Goal: Contribute content: Contribute content

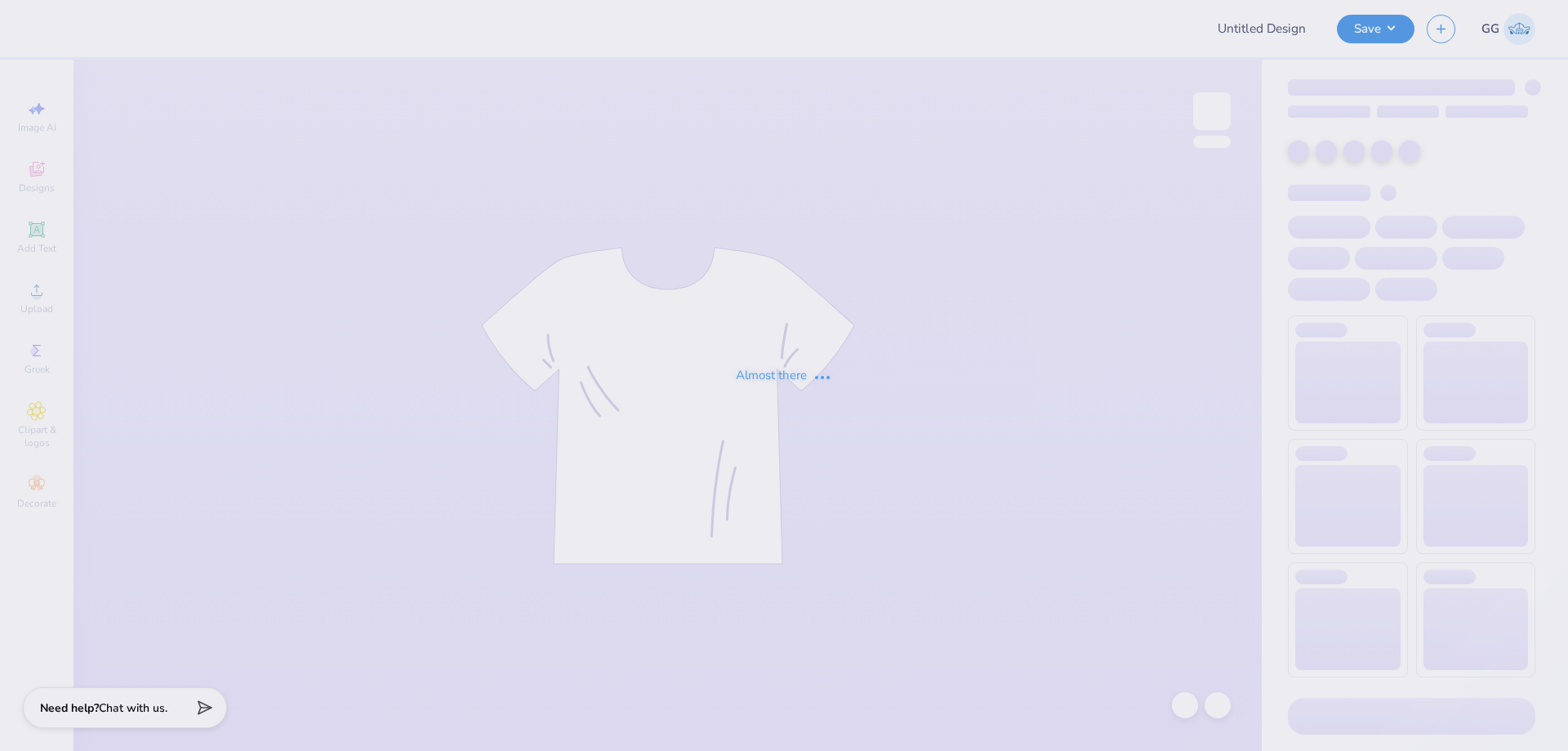
type input "FPS237912"
type input "12"
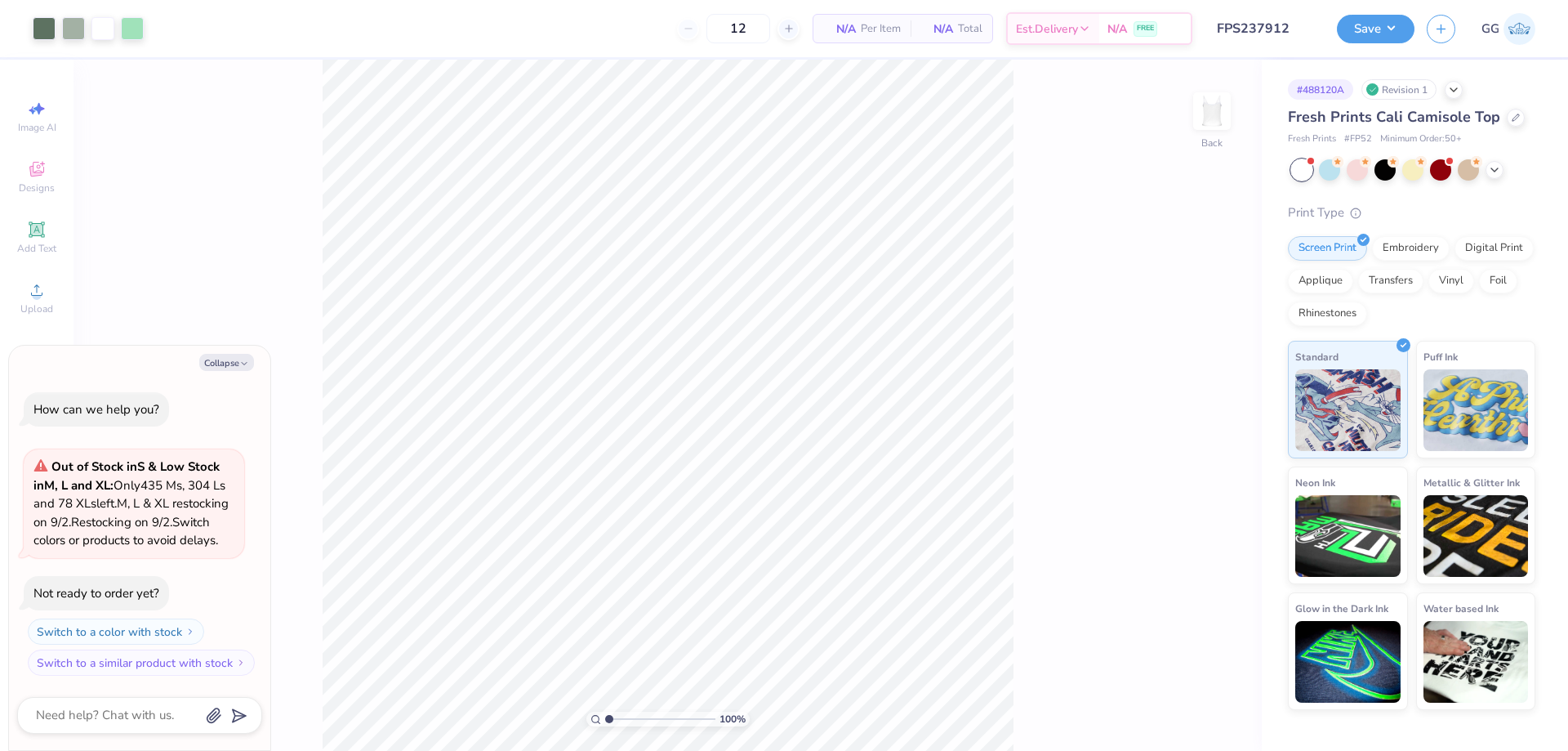
type textarea "x"
click at [1222, 374] on input "1.53" at bounding box center [1201, 369] width 59 height 23
click at [1222, 374] on input "1.52" at bounding box center [1201, 369] width 59 height 23
click at [1222, 374] on input "1.51" at bounding box center [1201, 369] width 59 height 23
type input "1.5"
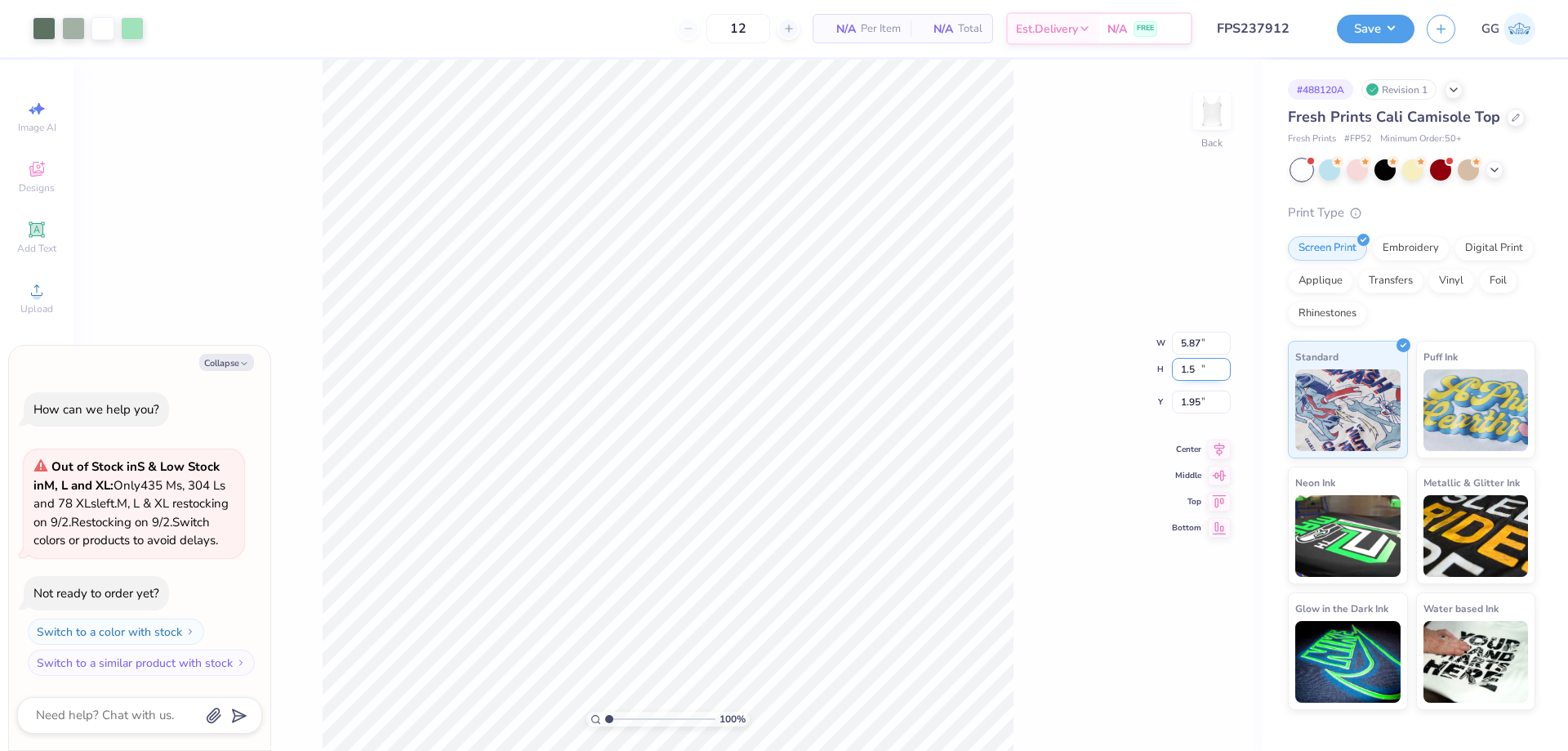
click at [1222, 374] on input "1.5" at bounding box center [1201, 369] width 59 height 23
type textarea "x"
type input "5.73"
type input "1.50"
type input "1.96"
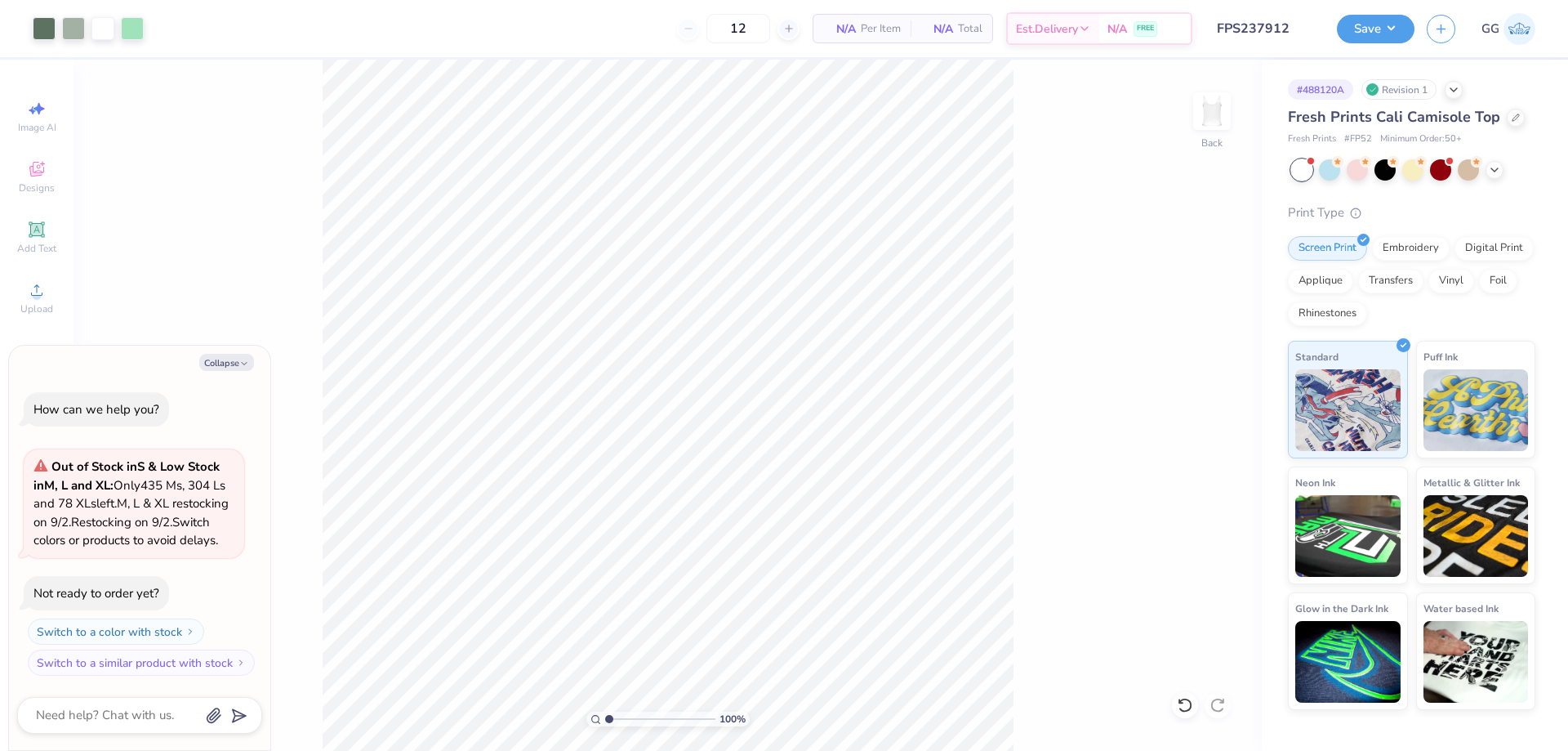
type textarea "x"
click at [1223, 387] on input "1.97" at bounding box center [1201, 389] width 59 height 23
click at [1223, 387] on input "1.98" at bounding box center [1201, 389] width 59 height 23
click at [1223, 387] on input "1.99" at bounding box center [1201, 389] width 59 height 23
type input "2"
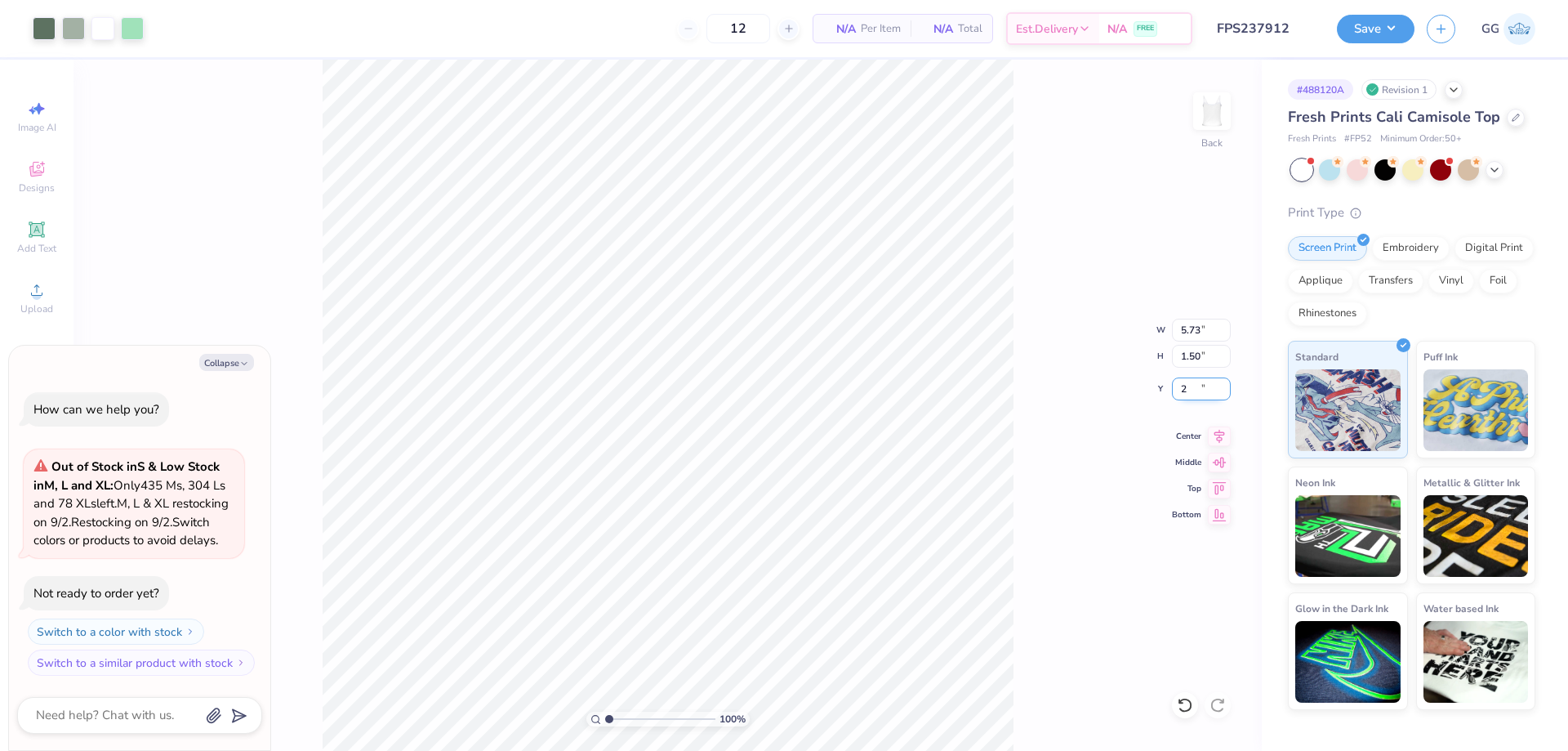
click at [1223, 387] on input "2" at bounding box center [1201, 389] width 59 height 23
type textarea "x"
type input "2.00"
click at [1138, 497] on div "100 % Back W 5.73 5.73 " H 1.50 1.50 " Y 2.00 2.00 " Center Middle Top Bottom" at bounding box center [667, 405] width 1188 height 692
click at [1373, 14] on button "Save" at bounding box center [1376, 26] width 78 height 29
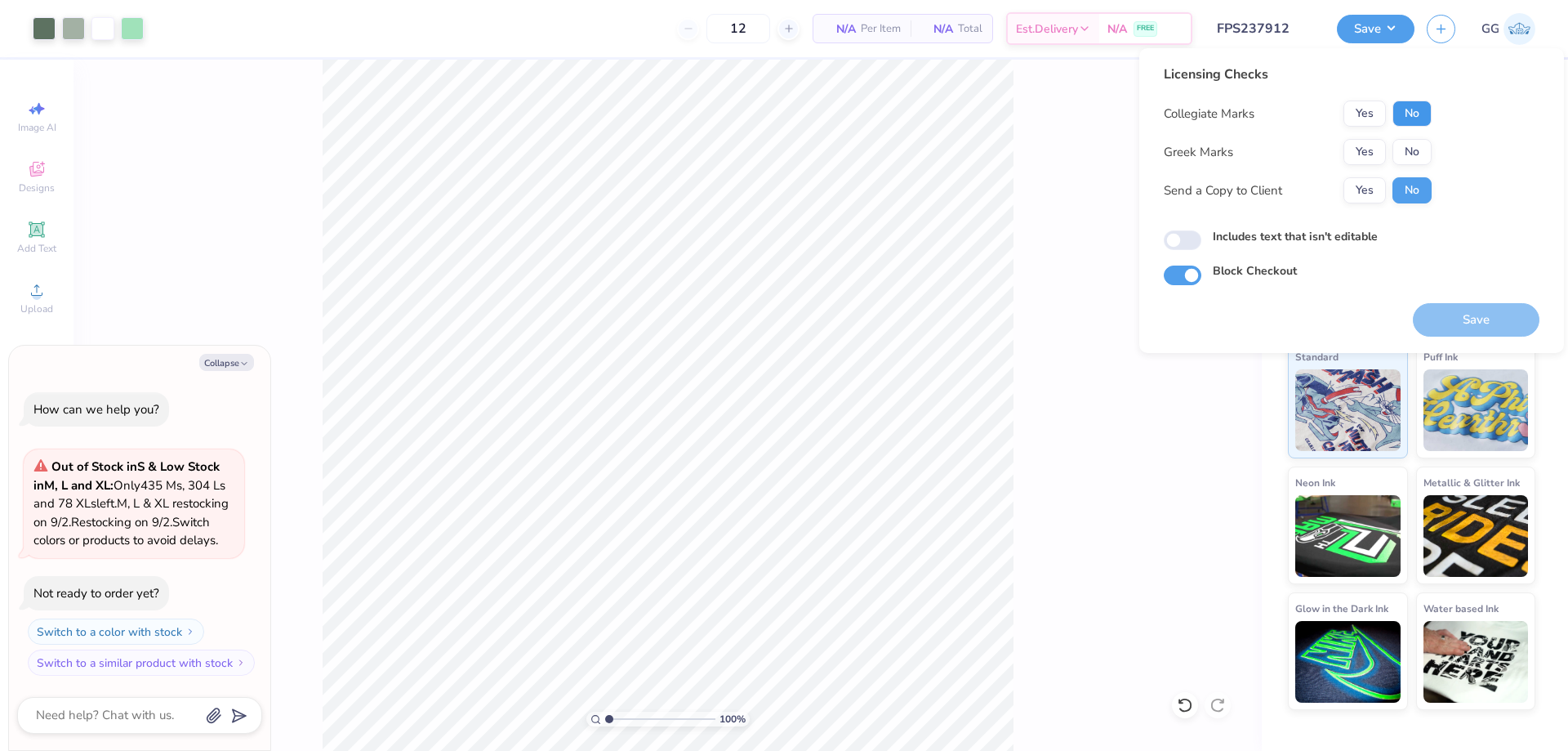
click at [1410, 121] on button "No" at bounding box center [1412, 113] width 39 height 26
click at [1410, 138] on button "No" at bounding box center [1412, 152] width 39 height 26
click at [1359, 147] on button "Yes" at bounding box center [1365, 152] width 43 height 26
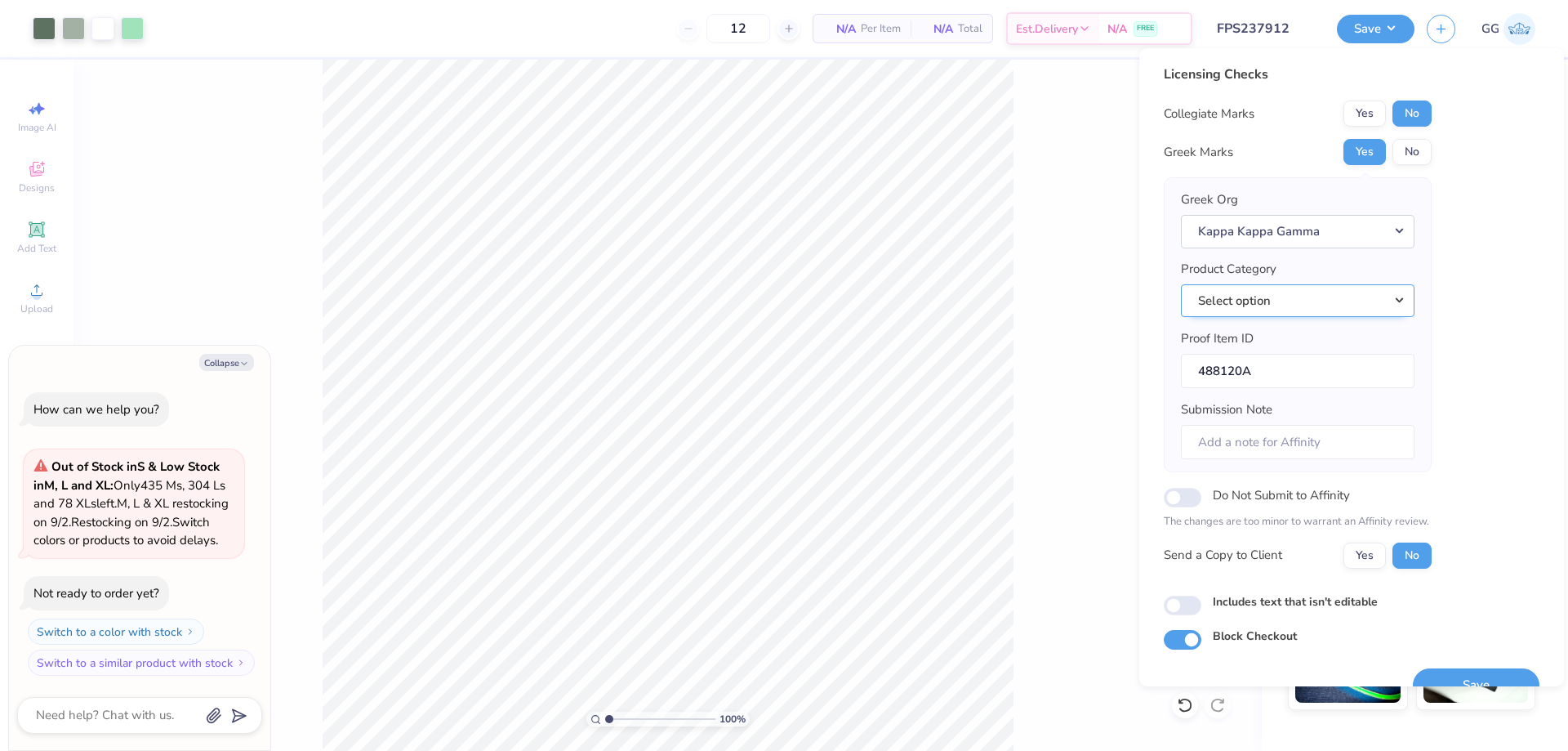
click at [1328, 299] on button "Select option" at bounding box center [1297, 301] width 233 height 33
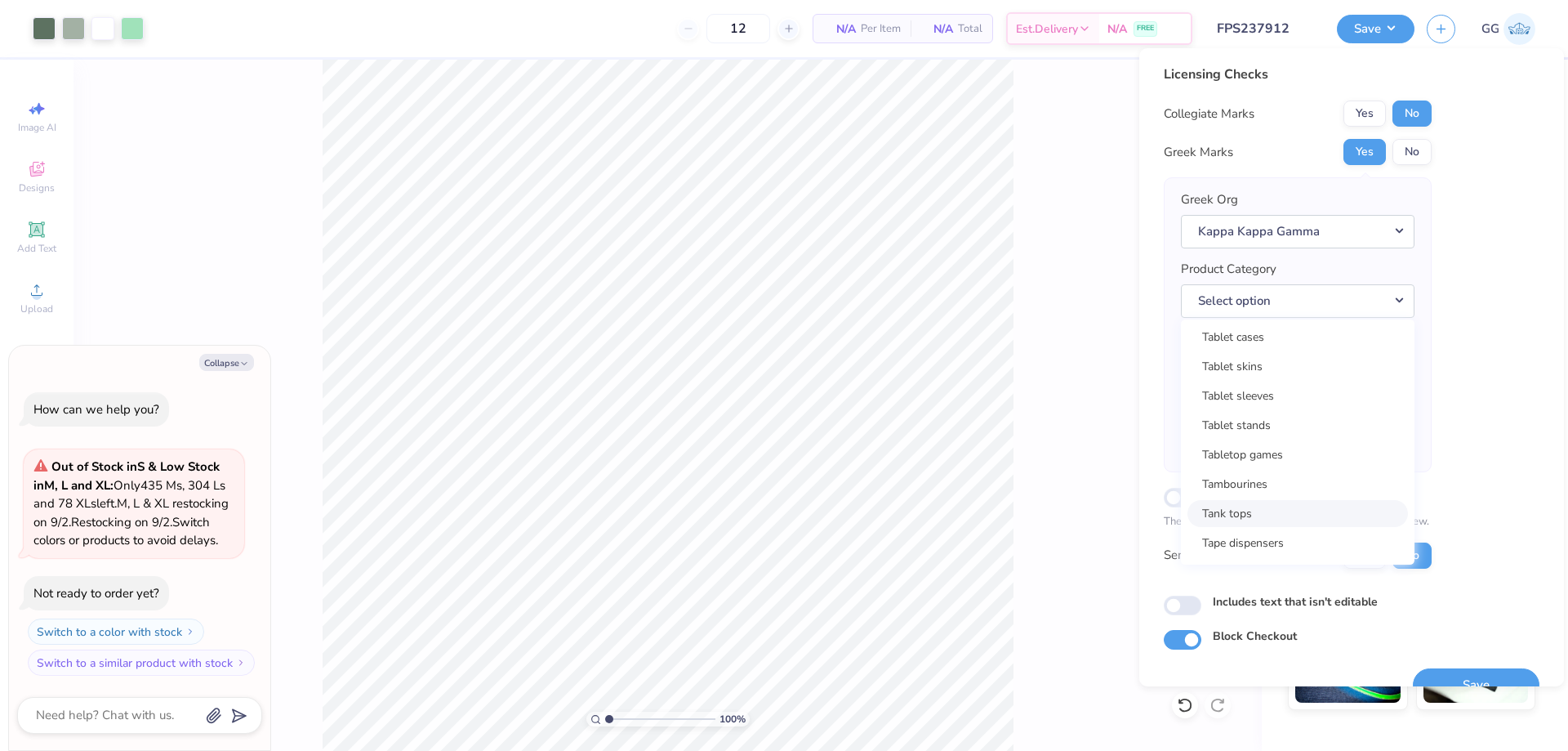
click at [1296, 505] on link "Tank tops" at bounding box center [1298, 513] width 220 height 27
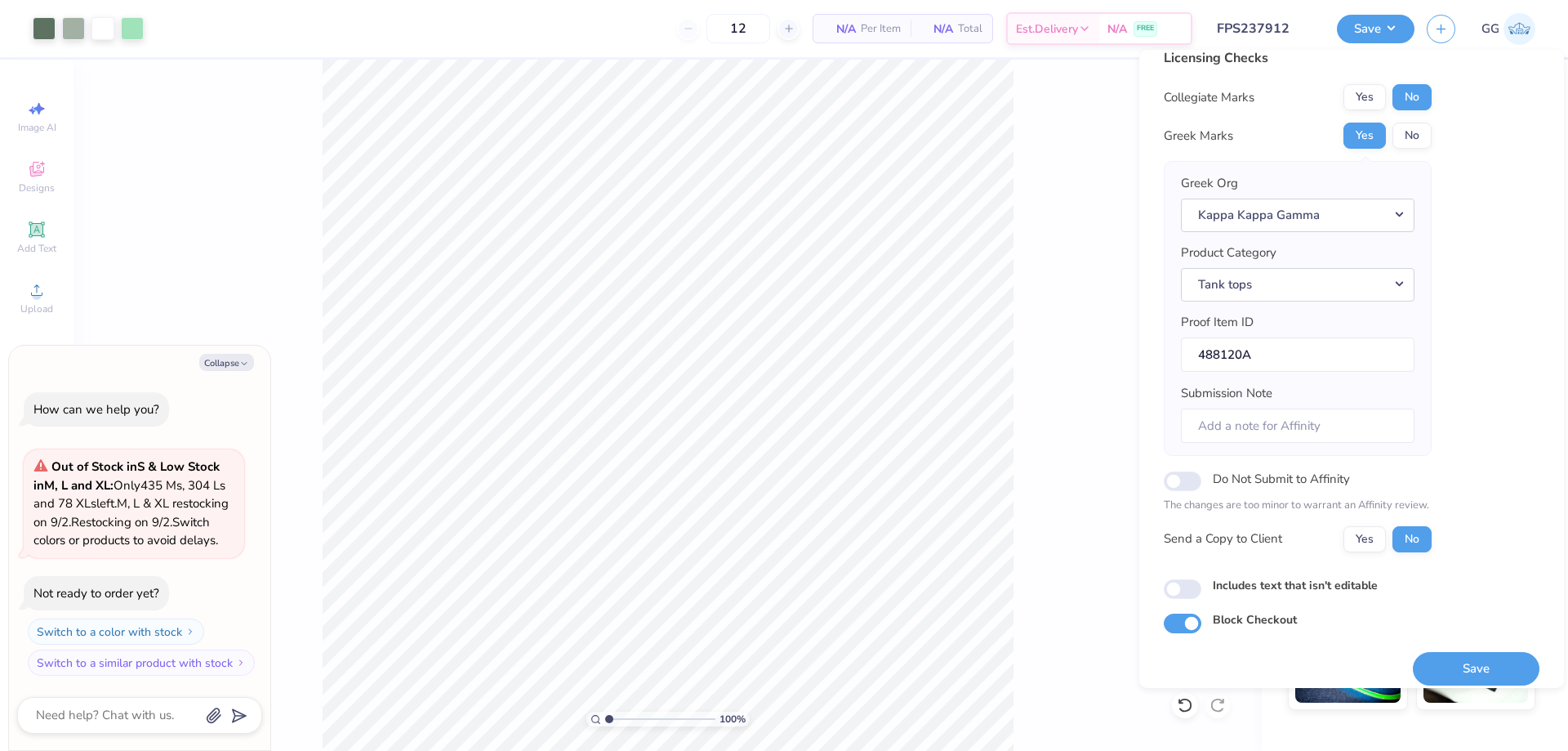
scroll to position [0, 0]
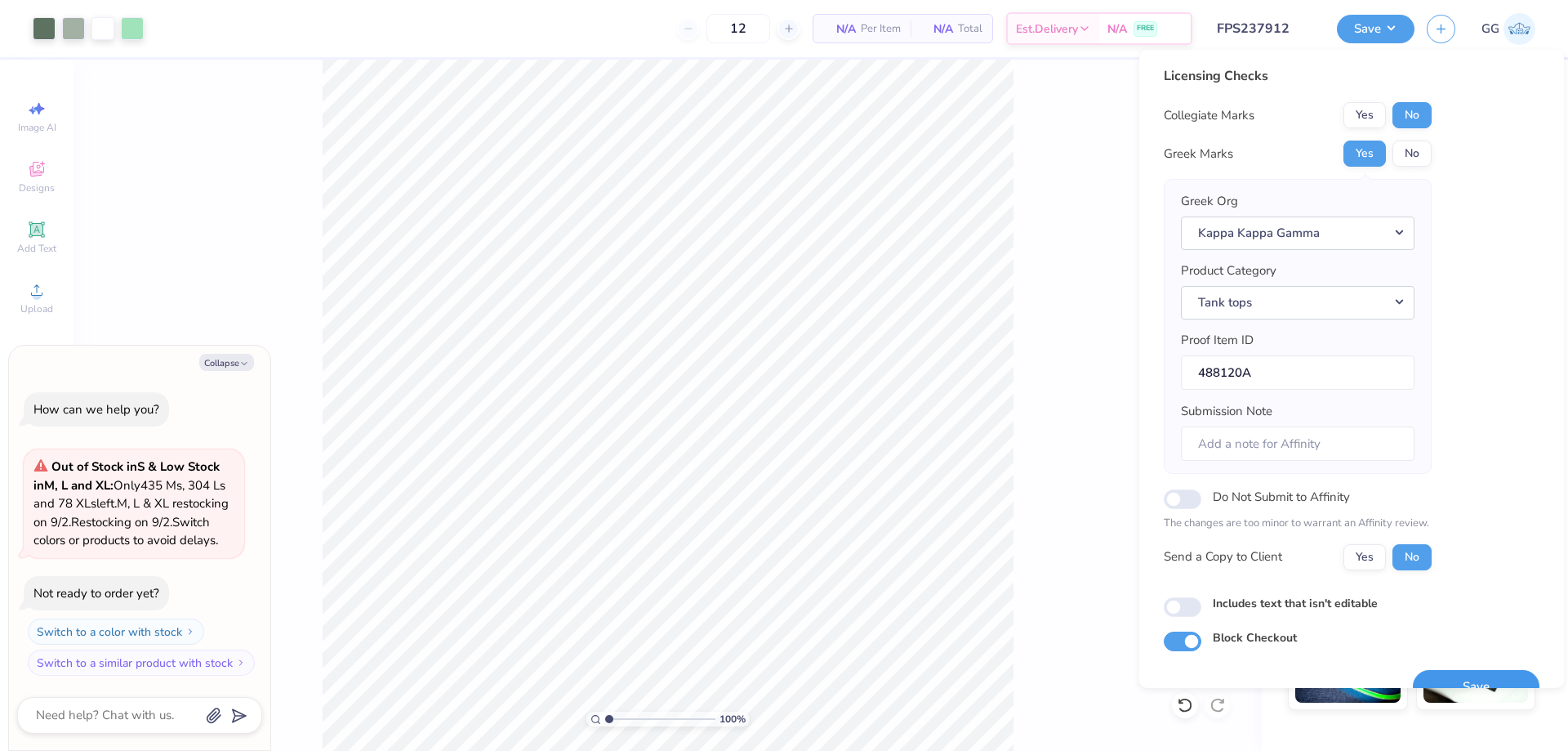
click at [1483, 674] on button "Save" at bounding box center [1476, 687] width 126 height 33
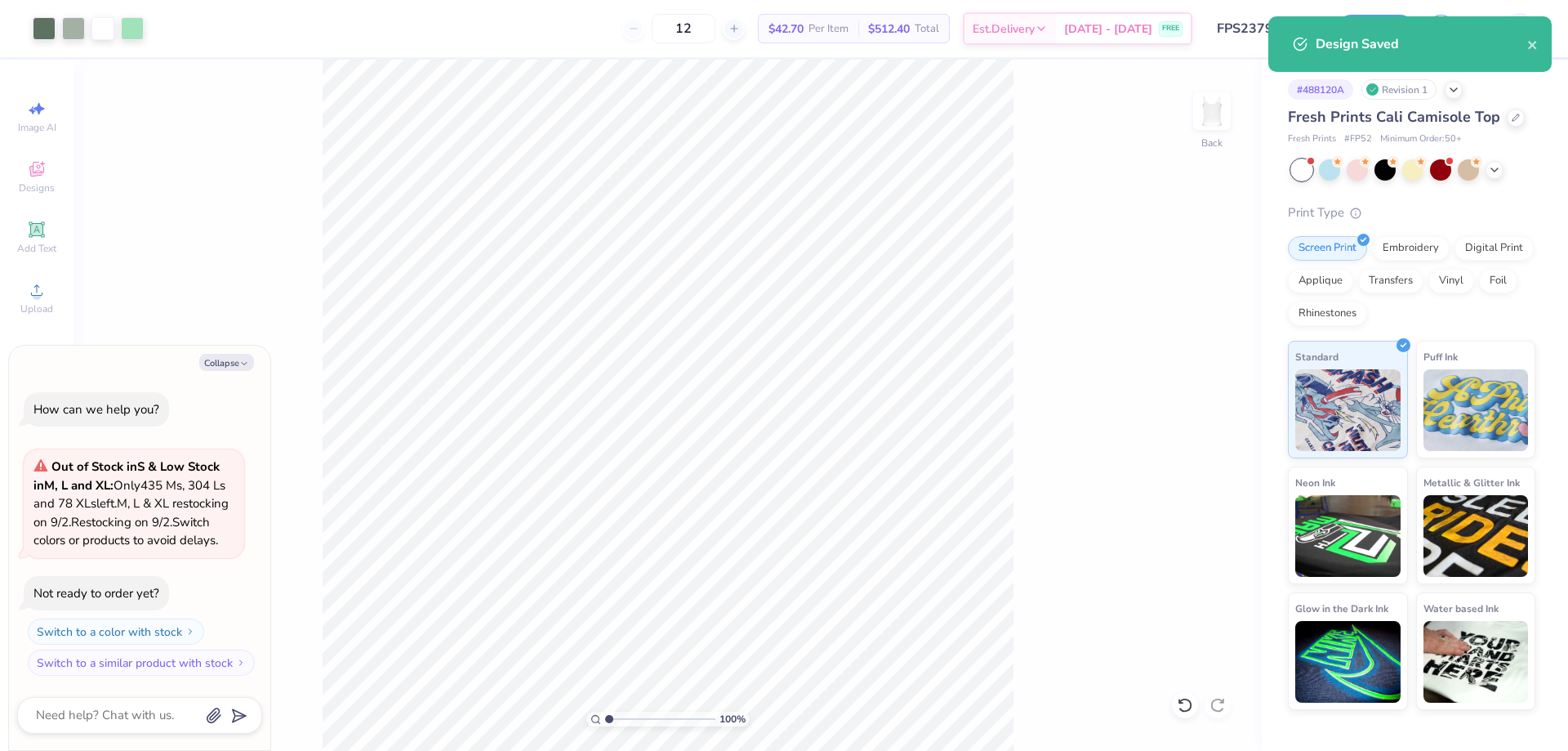
type textarea "x"
